Goal: Contribute content

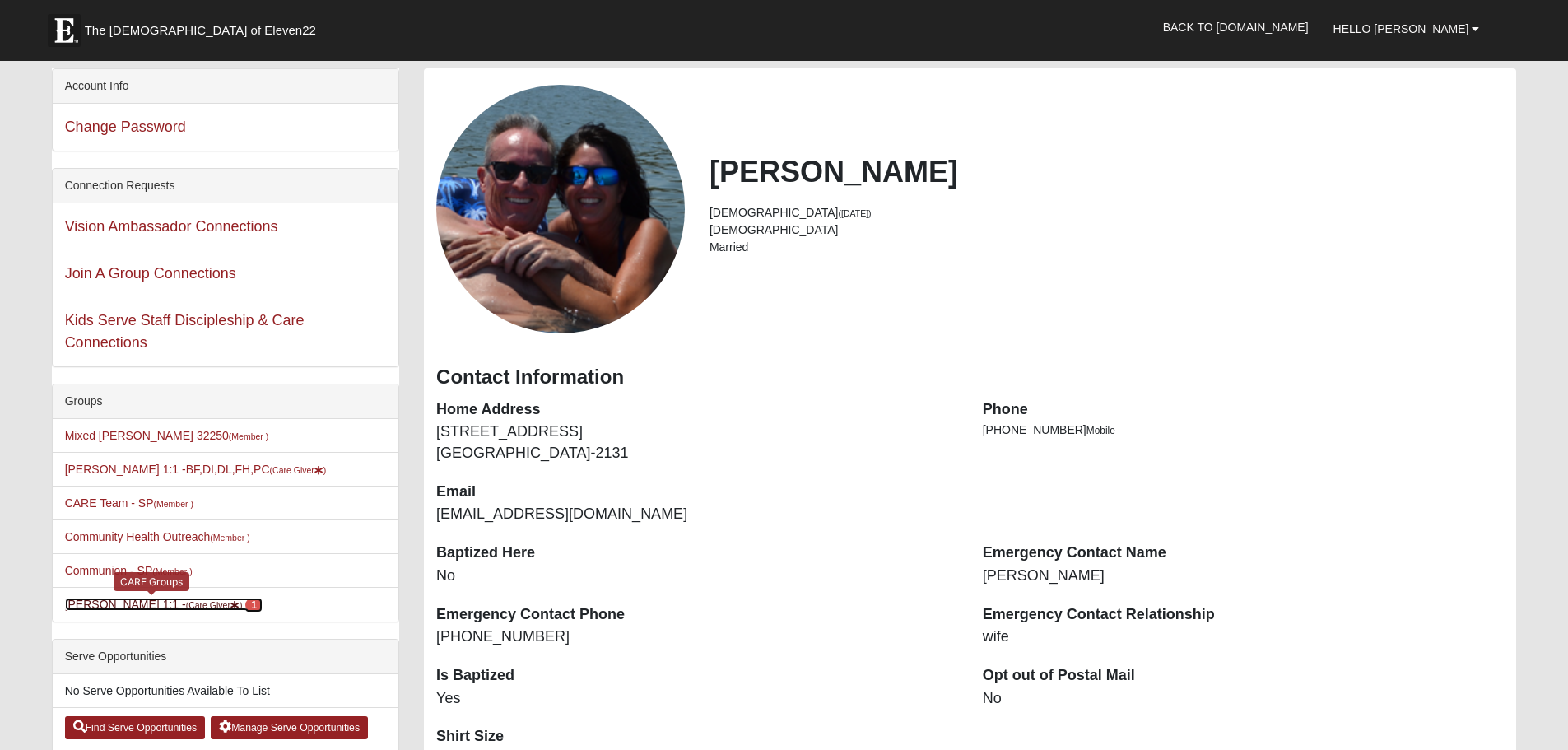
click at [150, 605] on link "Erik Hekkert 1:1 - (Care Giver ) 1" at bounding box center [163, 604] width 197 height 13
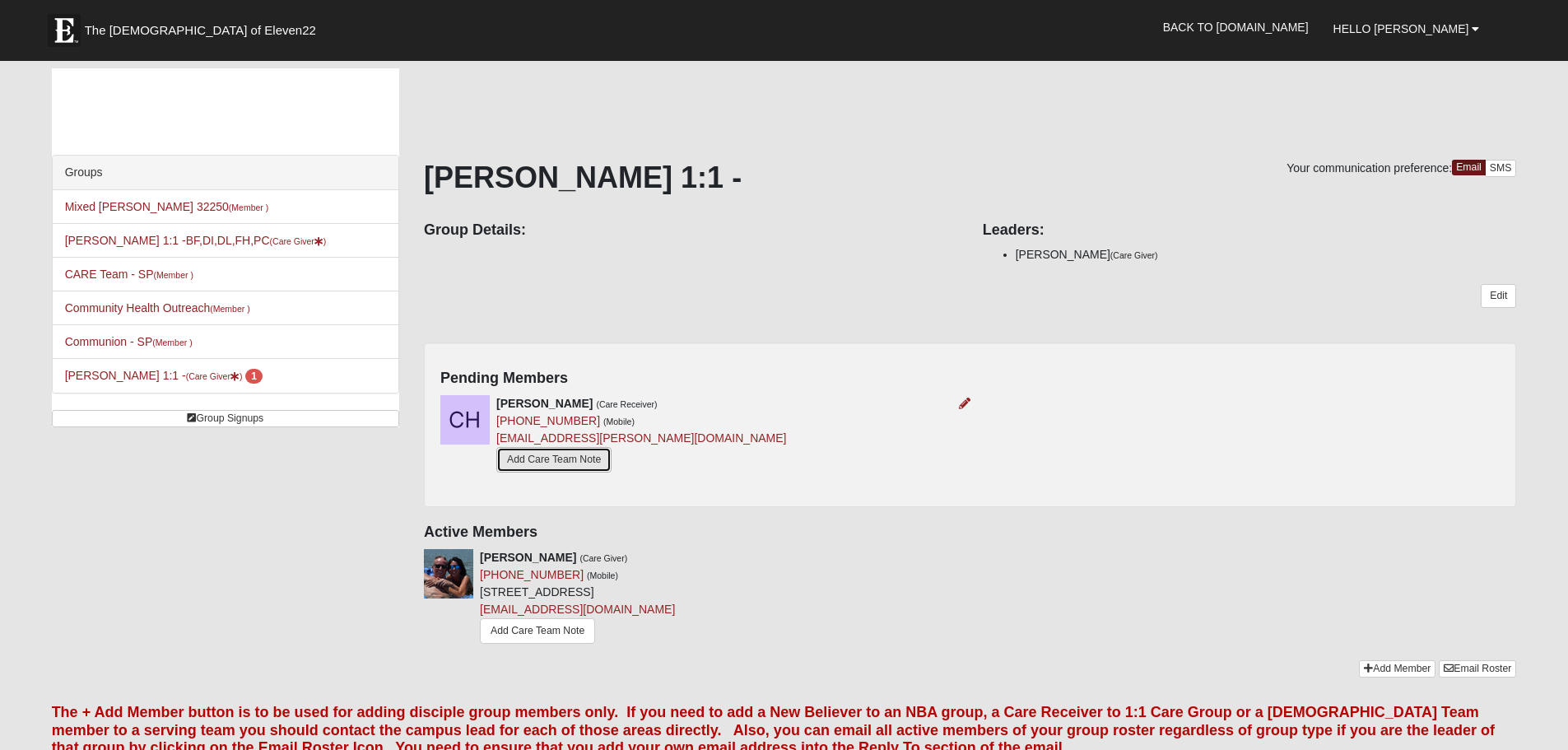
click at [555, 451] on link "Add Care Team Note" at bounding box center [553, 460] width 115 height 26
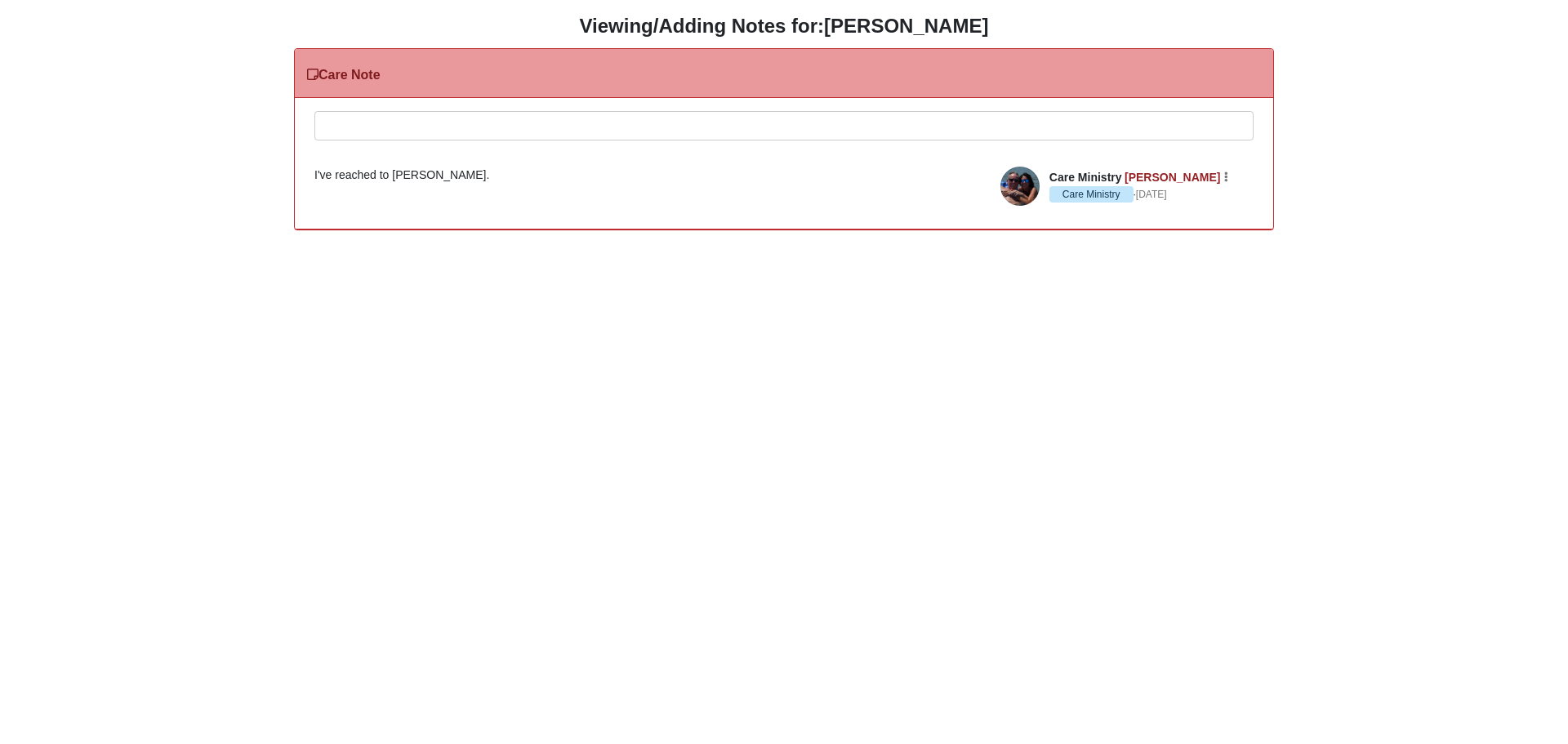
click at [440, 129] on div at bounding box center [784, 147] width 937 height 72
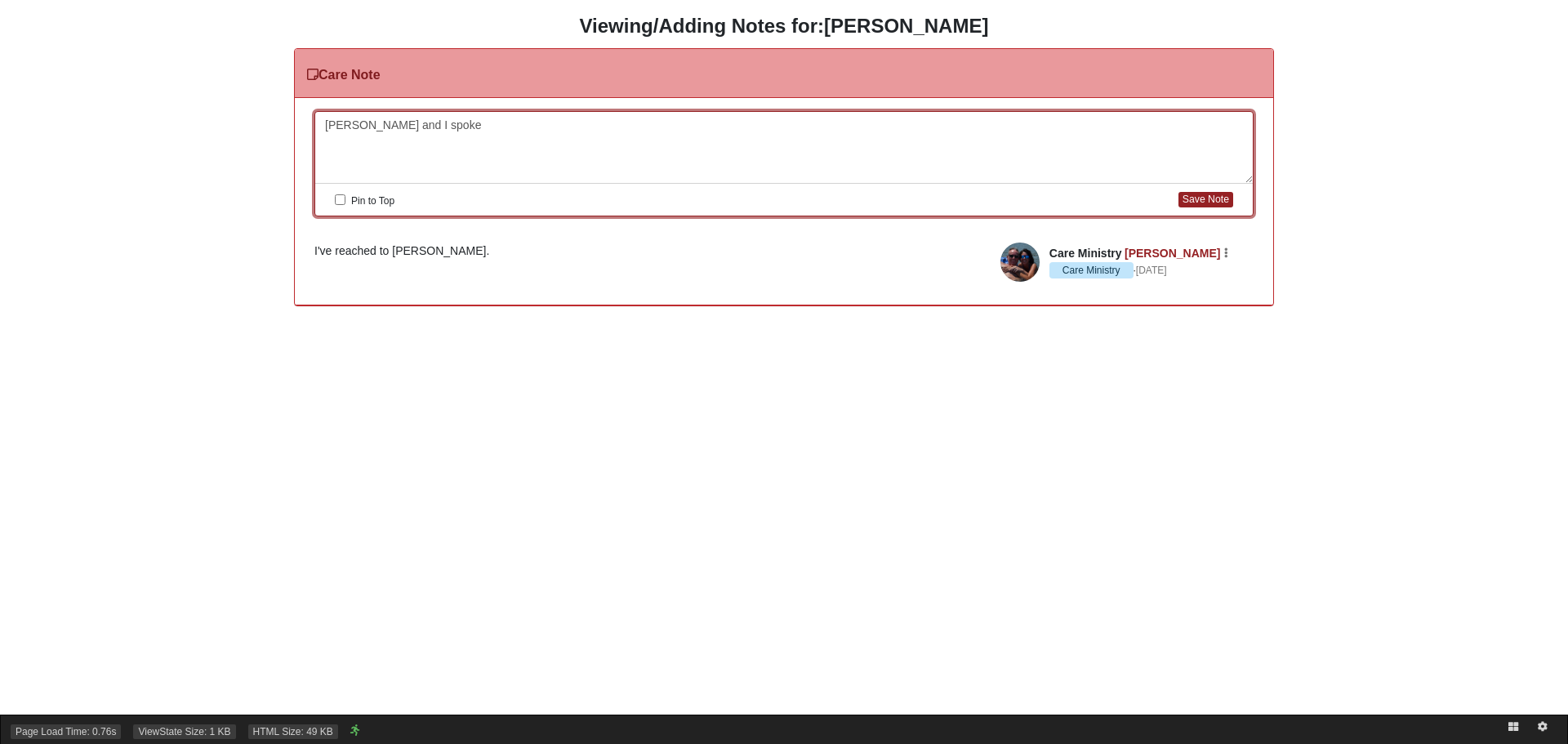
click at [65, 721] on div "Page Load Time: 0.76s ViewState Size: 1 KB HTML Size: 49 KB" at bounding box center [784, 729] width 1568 height 29
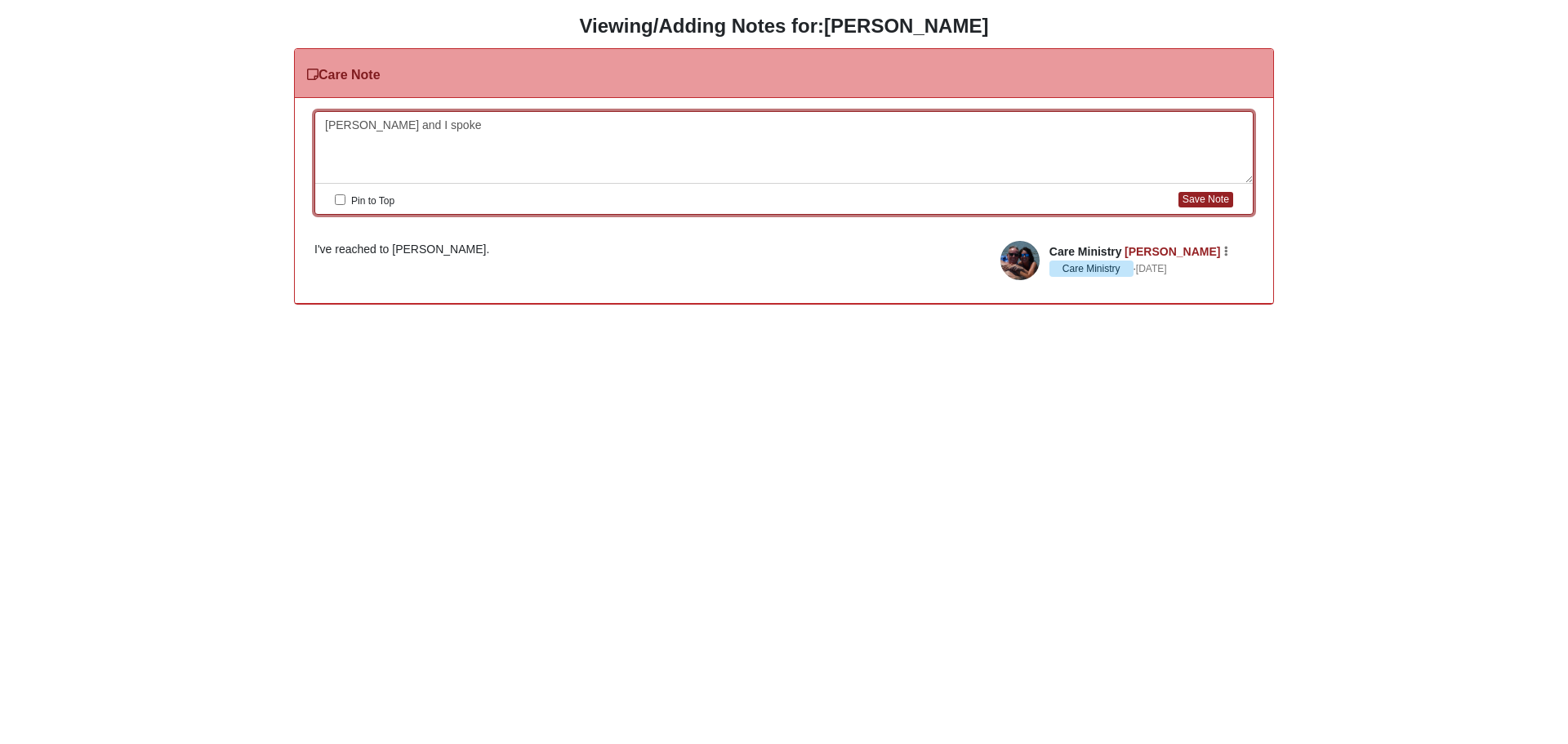
click at [422, 128] on div "Clint and I spoke" at bounding box center [784, 147] width 937 height 72
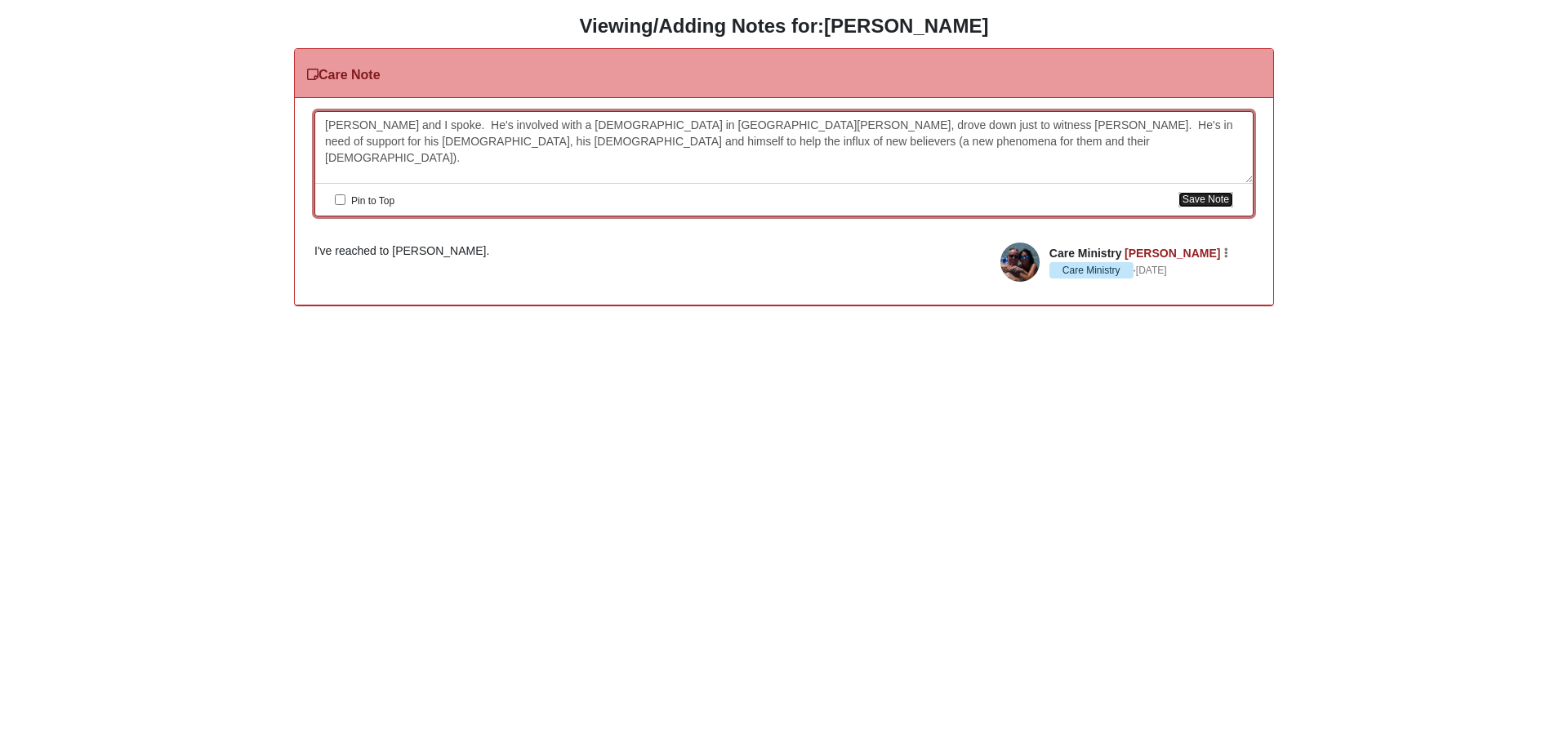
click at [1203, 202] on button "Save Note" at bounding box center [1205, 199] width 54 height 15
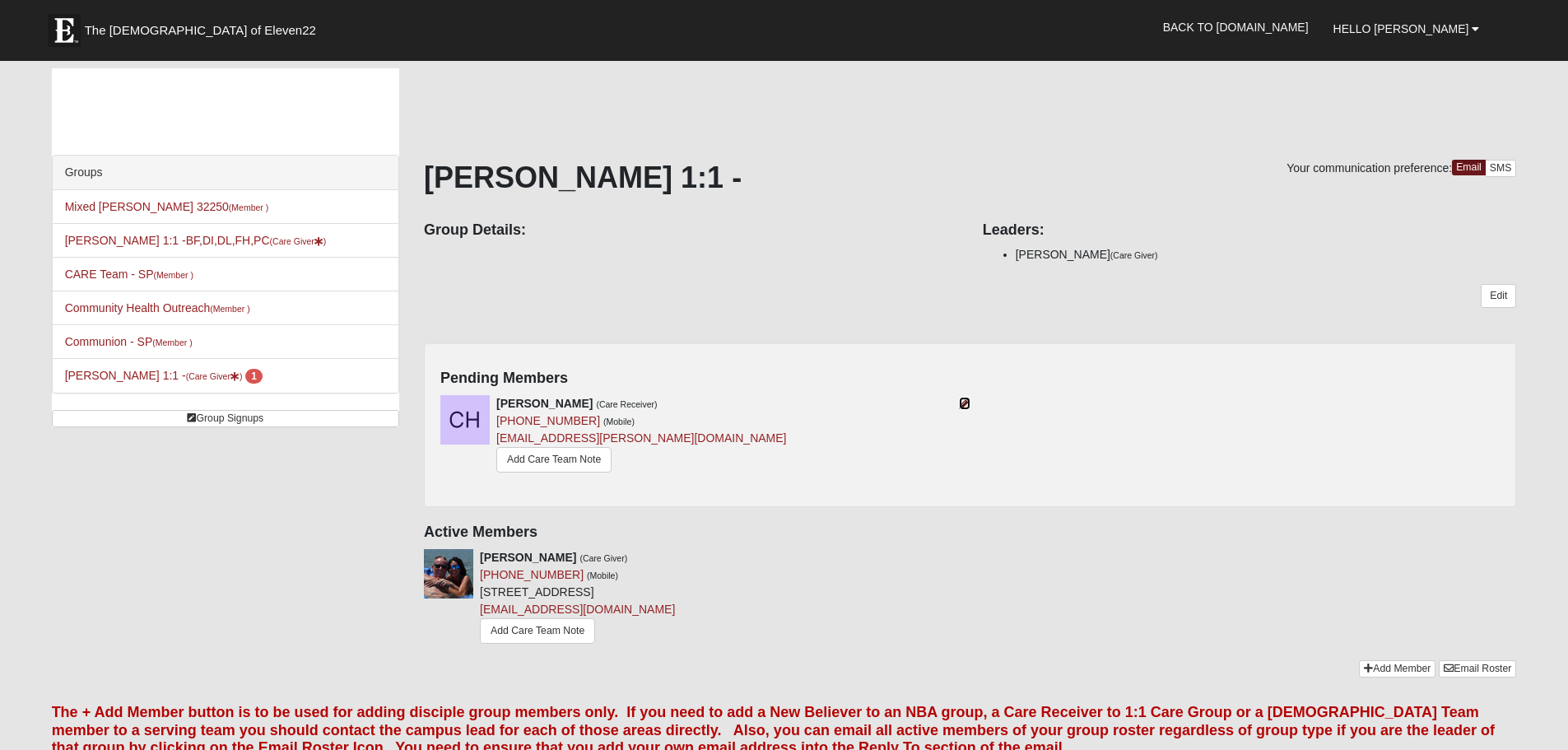
click at [968, 403] on icon at bounding box center [964, 403] width 12 height 12
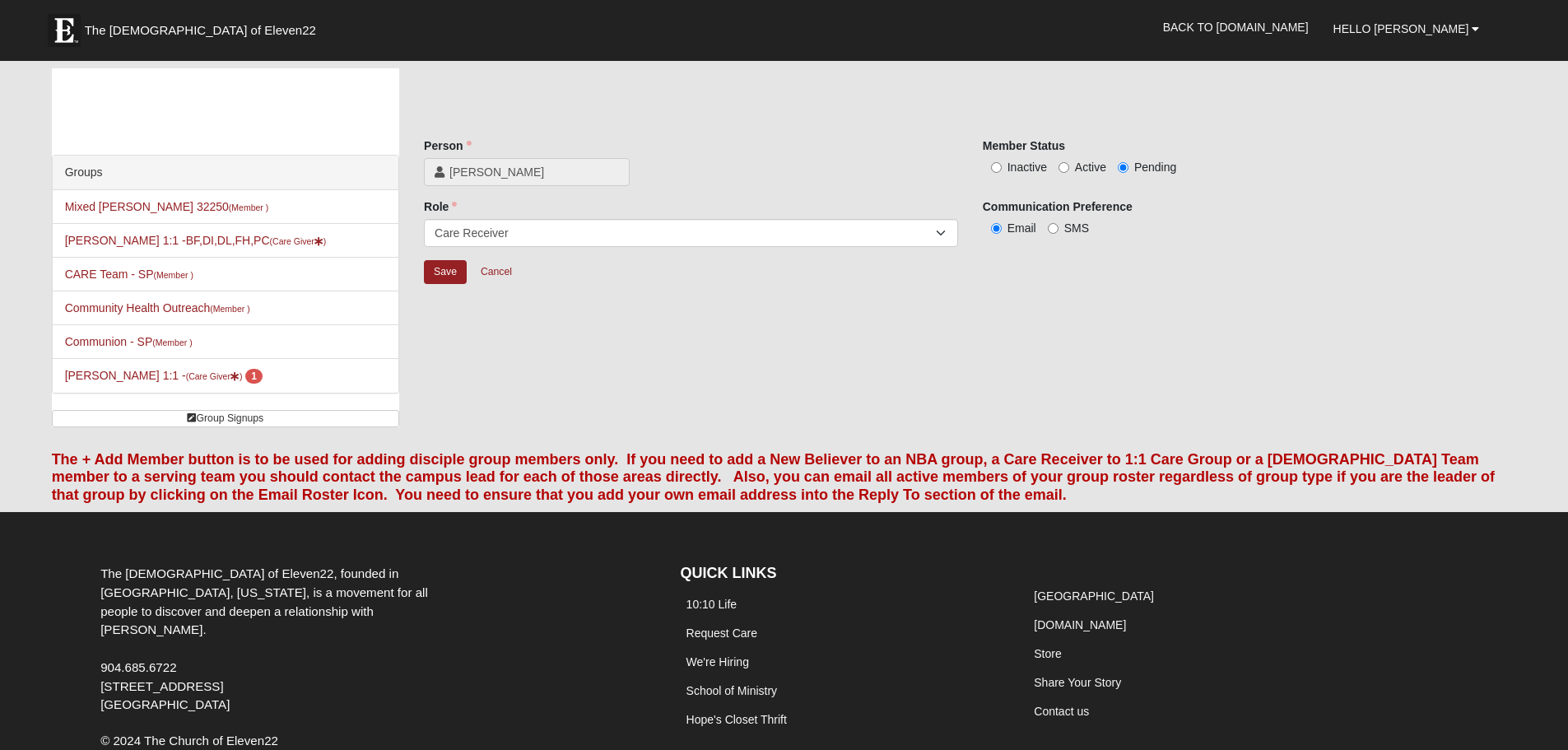
click at [1070, 167] on label "Active" at bounding box center [1082, 167] width 47 height 16
click at [1068, 167] on input "Active" at bounding box center [1064, 168] width 11 height 11
radio input "true"
click at [453, 268] on input "Save" at bounding box center [445, 272] width 43 height 24
